Goal: Book appointment/travel/reservation

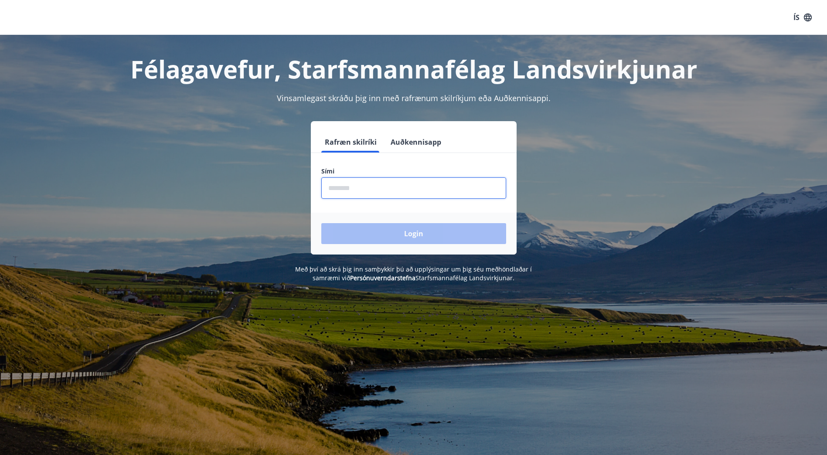
click at [435, 187] on input "phone" at bounding box center [413, 187] width 185 height 21
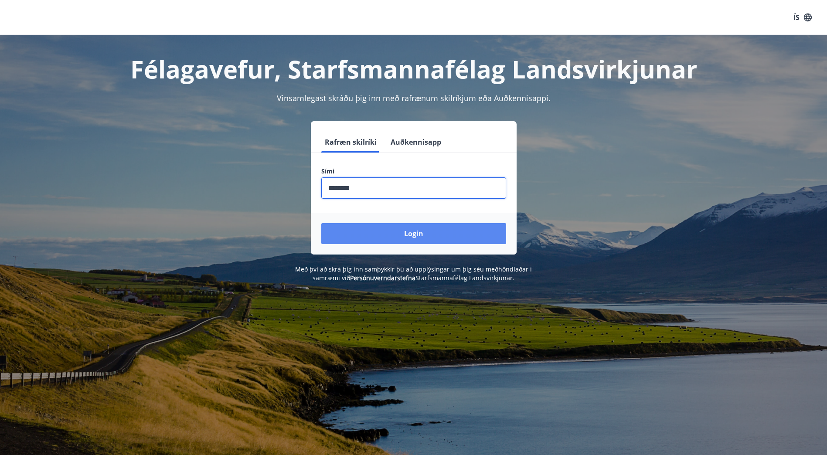
type input "********"
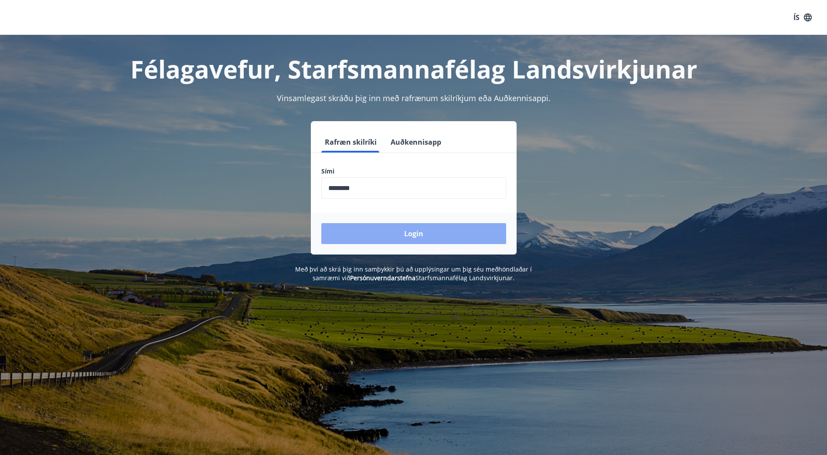
click at [447, 232] on button "Login" at bounding box center [413, 233] width 185 height 21
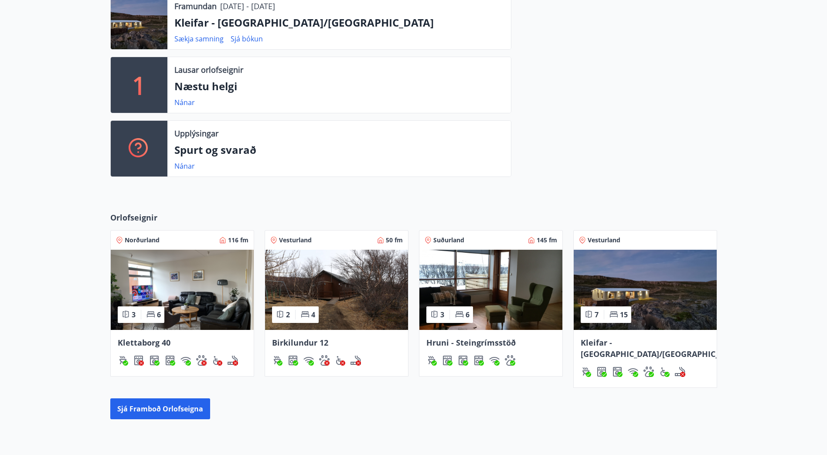
scroll to position [327, 0]
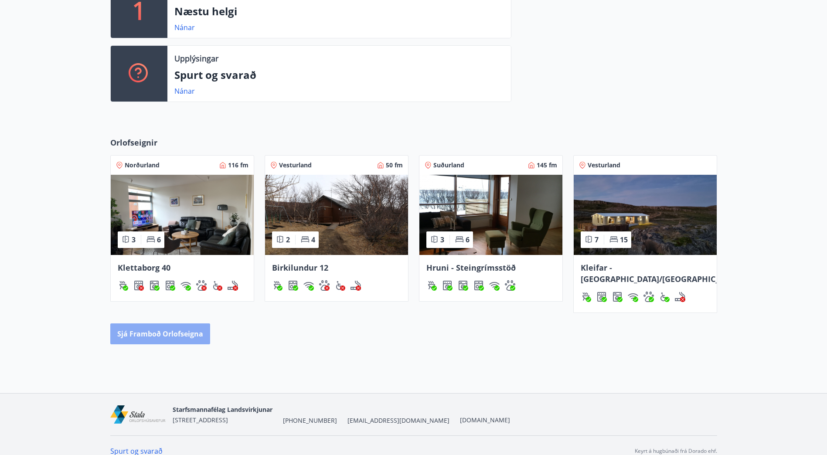
click at [194, 323] on button "Sjá framboð orlofseigna" at bounding box center [160, 333] width 100 height 21
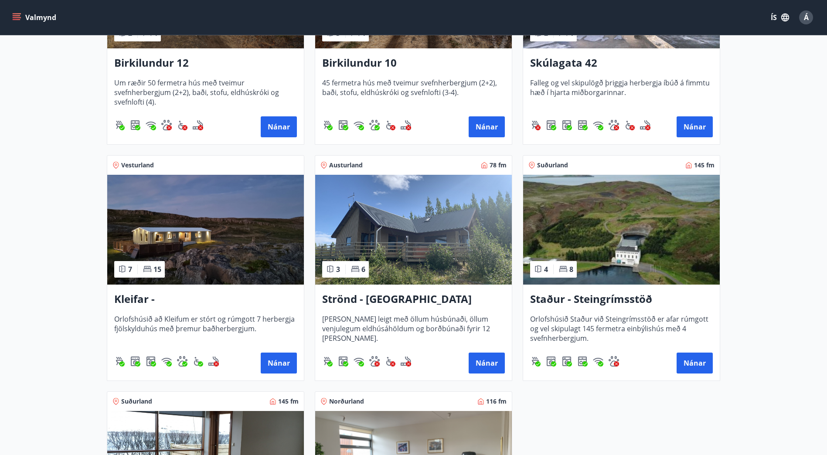
scroll to position [302, 0]
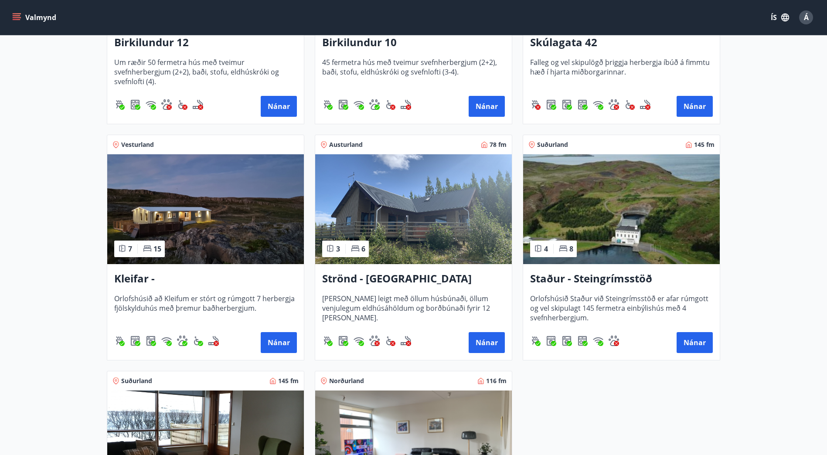
click at [363, 301] on span "Húsið er leigt með öllum húsbúnaði, öllum venjulegum eldhúsáhöldum og borðbúnað…" at bounding box center [413, 308] width 183 height 29
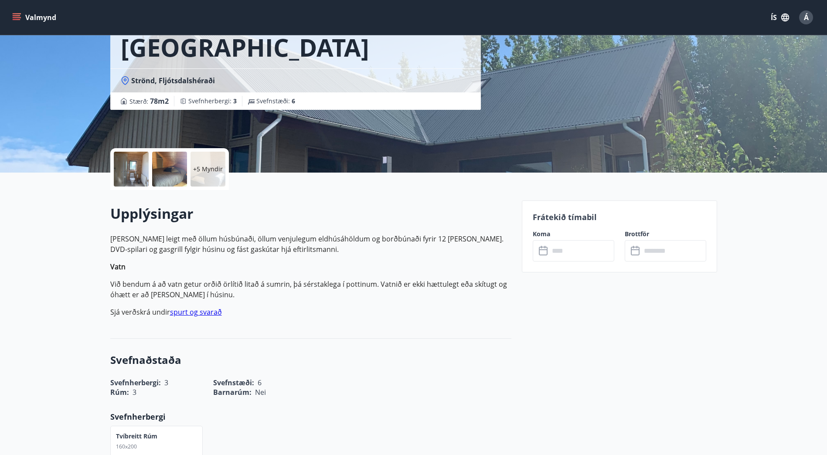
scroll to position [93, 0]
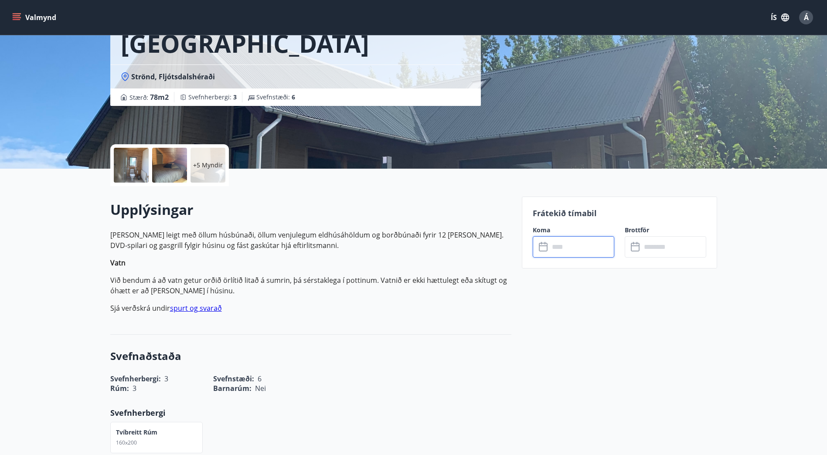
click at [559, 246] on input "text" at bounding box center [581, 246] width 65 height 21
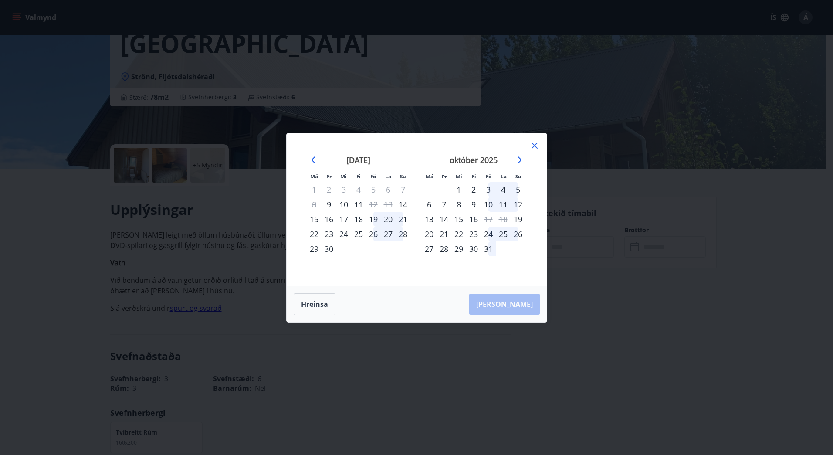
click at [358, 219] on div "18" at bounding box center [358, 219] width 15 height 15
click at [403, 215] on div "21" at bounding box center [403, 219] width 15 height 15
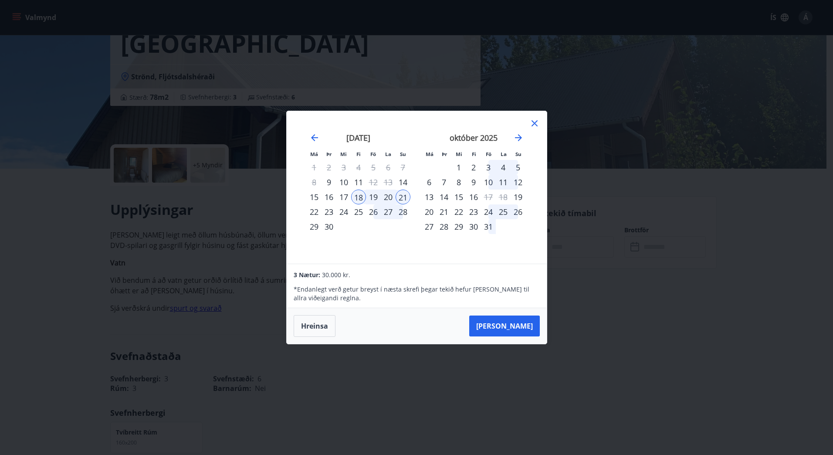
click at [313, 213] on div "22" at bounding box center [314, 211] width 15 height 15
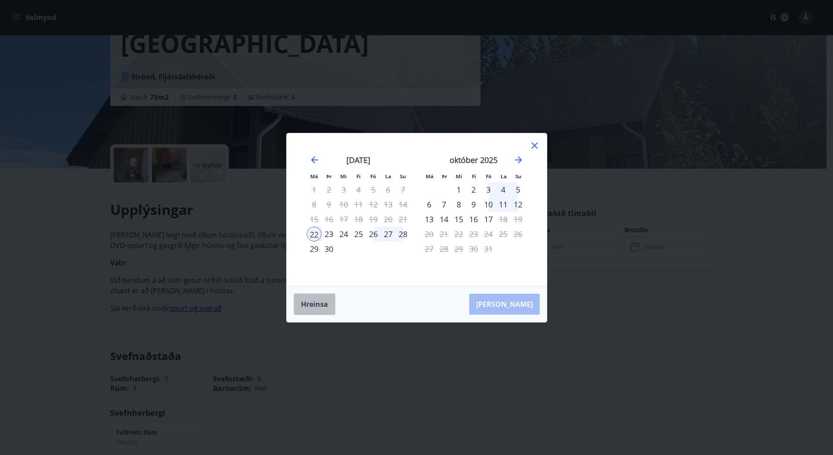
click at [305, 307] on button "Hreinsa" at bounding box center [315, 304] width 42 height 22
click at [358, 219] on div "18" at bounding box center [358, 219] width 15 height 15
click at [314, 232] on div "22" at bounding box center [314, 234] width 15 height 15
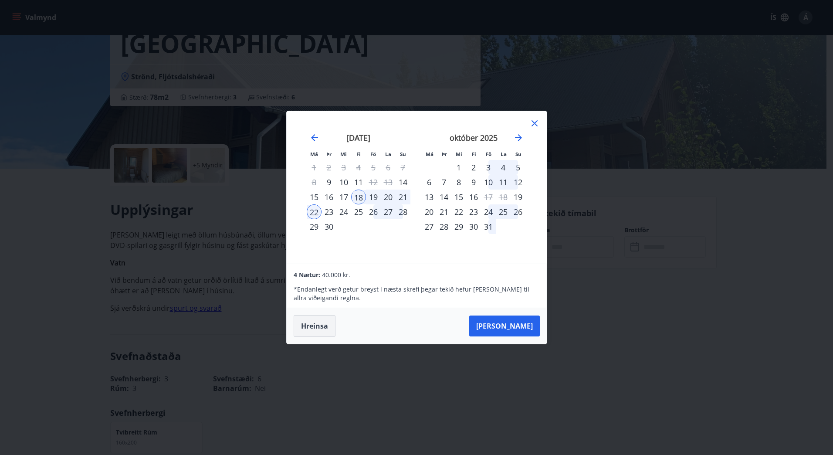
click at [318, 325] on button "Hreinsa" at bounding box center [315, 326] width 42 height 22
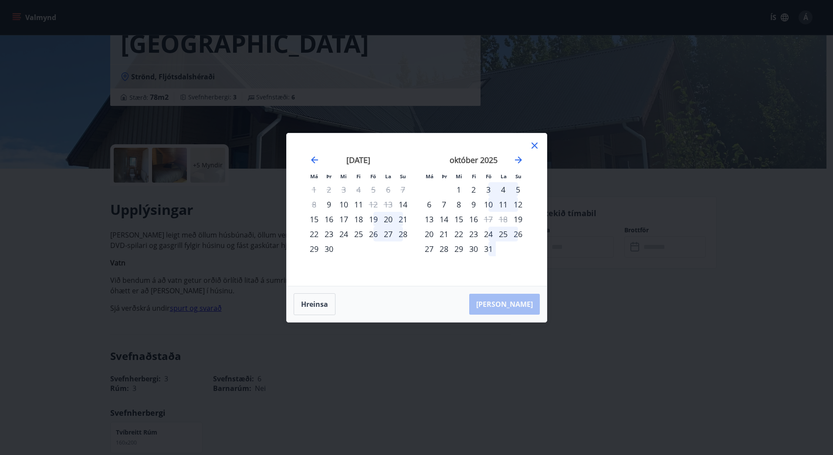
click at [538, 141] on icon at bounding box center [534, 145] width 10 height 10
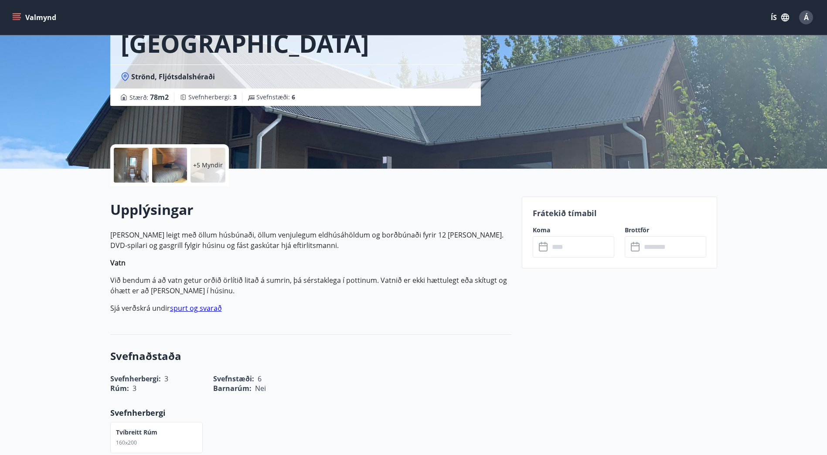
click at [200, 308] on link "spurt og svarað" at bounding box center [196, 308] width 52 height 10
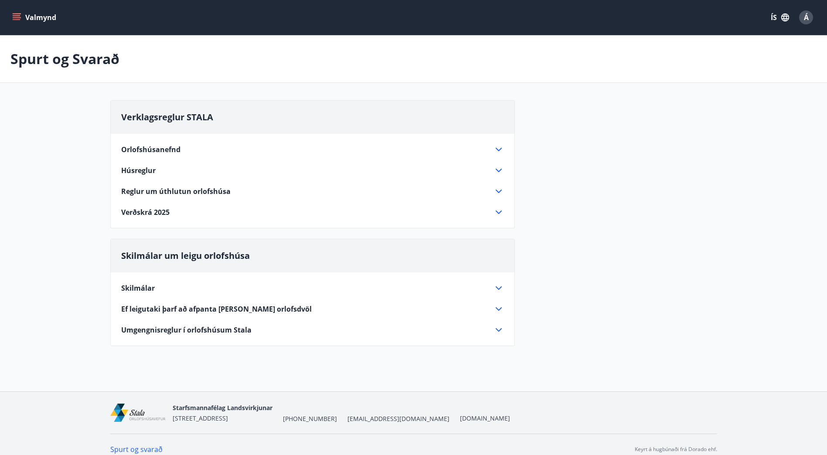
click at [186, 294] on div "Skilmálar Nú er eingöngu hægt að velja valkostinn „Dregið af launum“, en ekki l…" at bounding box center [312, 303] width 403 height 63
click at [152, 290] on span "Skilmálar" at bounding box center [138, 288] width 34 height 10
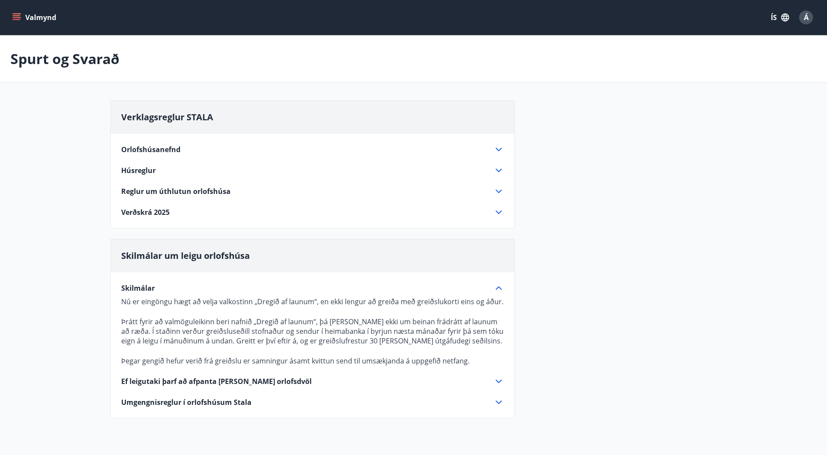
click at [166, 381] on span "Ef leigutaki þarf að afpanta eða breyta orlofsdvöl" at bounding box center [216, 381] width 190 height 10
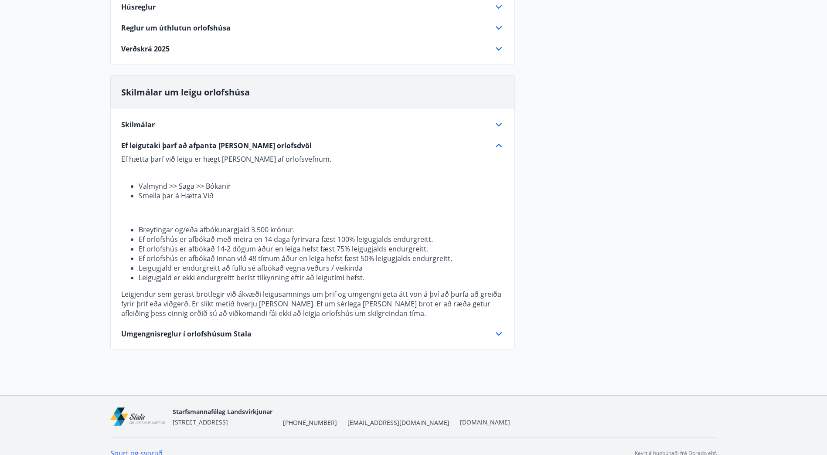
scroll to position [169, 0]
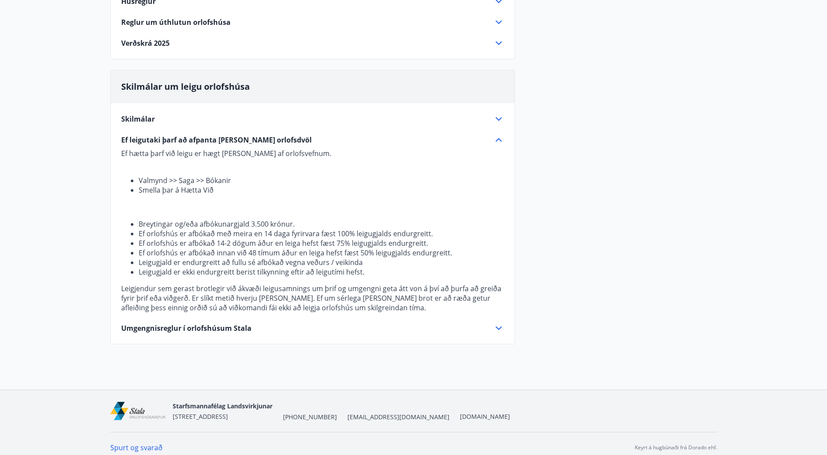
click at [194, 332] on span "Umgengnisreglur í orlofshúsum Stala" at bounding box center [186, 328] width 130 height 10
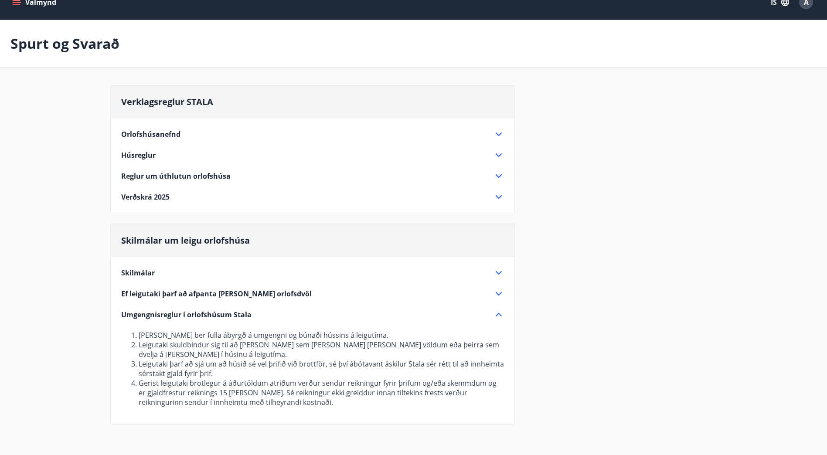
scroll to position [0, 0]
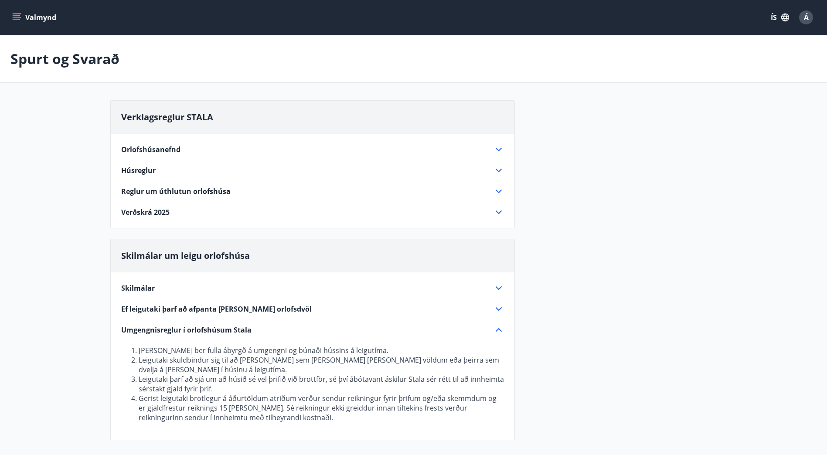
click at [157, 169] on div "Húsreglur" at bounding box center [307, 171] width 372 height 10
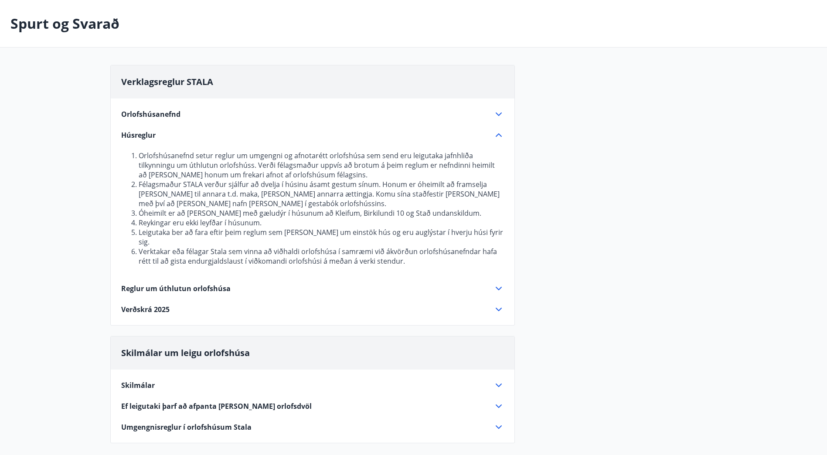
scroll to position [36, 0]
click at [498, 282] on icon at bounding box center [498, 287] width 10 height 10
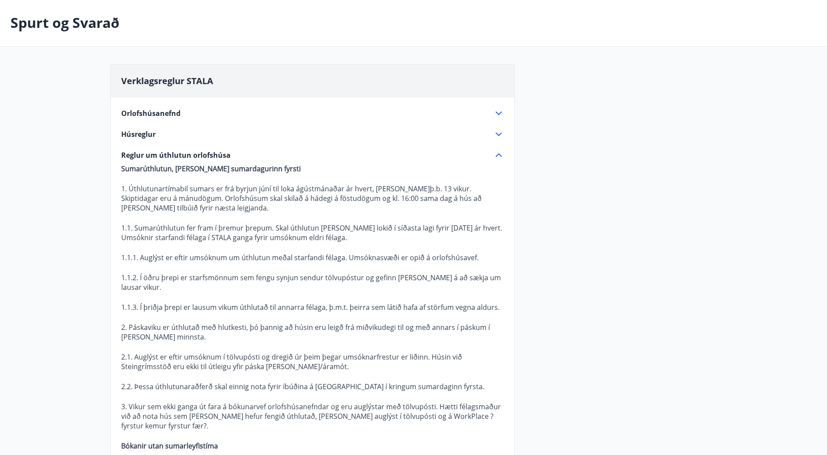
click at [498, 156] on icon at bounding box center [498, 155] width 10 height 10
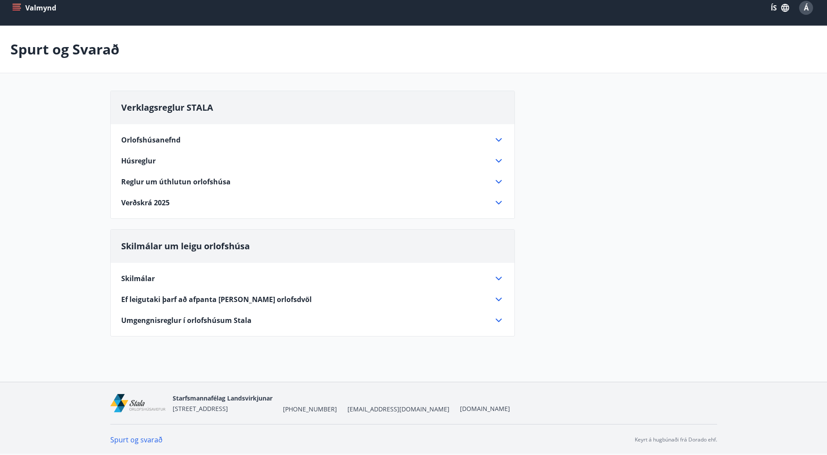
scroll to position [10, 0]
click at [500, 202] on icon at bounding box center [498, 202] width 6 height 3
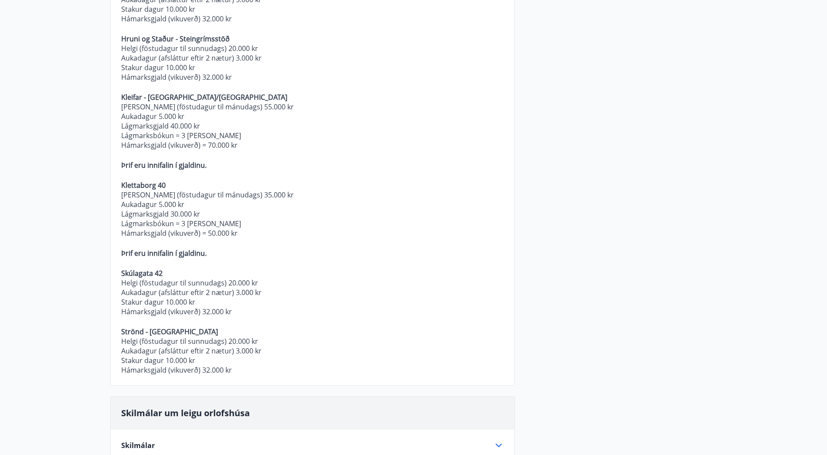
scroll to position [246, 0]
